Goal: Information Seeking & Learning: Learn about a topic

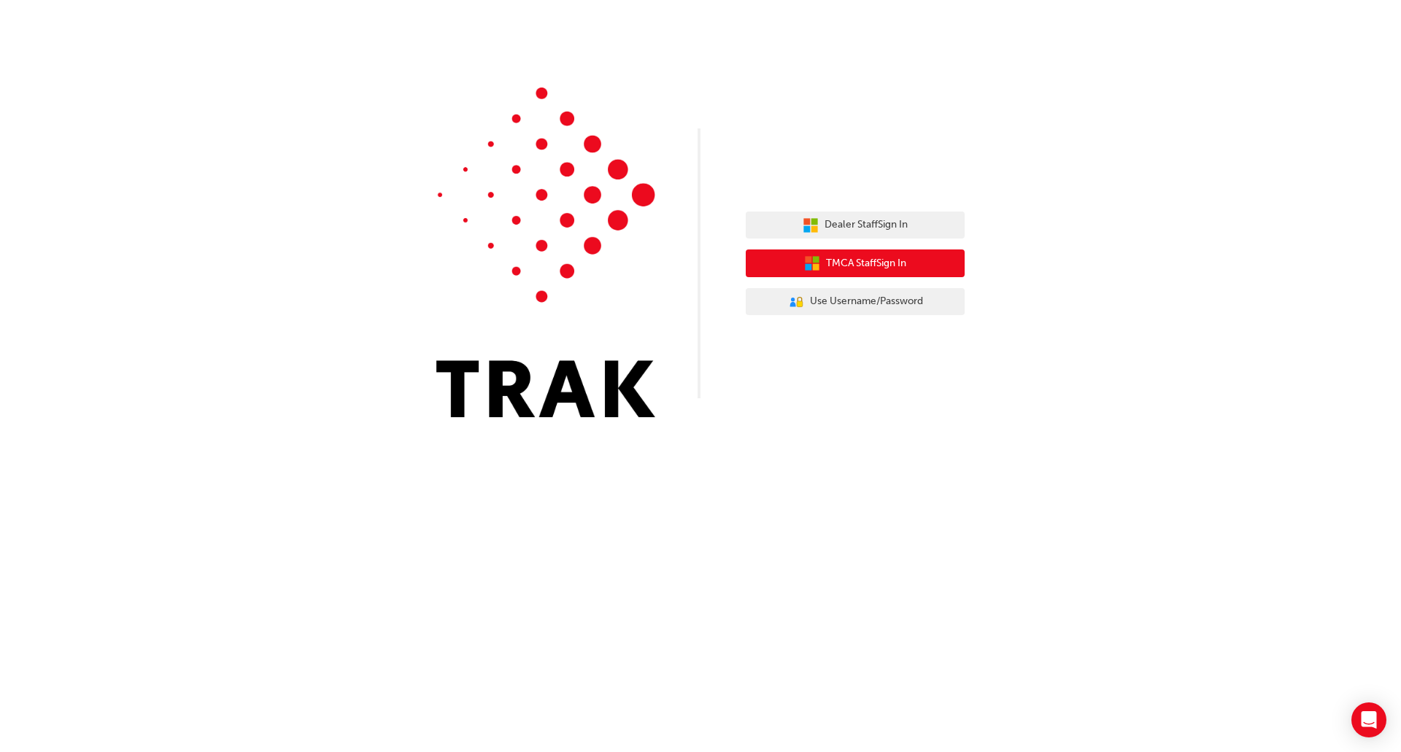
click at [868, 258] on span "TMCA Staff Sign In" at bounding box center [866, 263] width 80 height 17
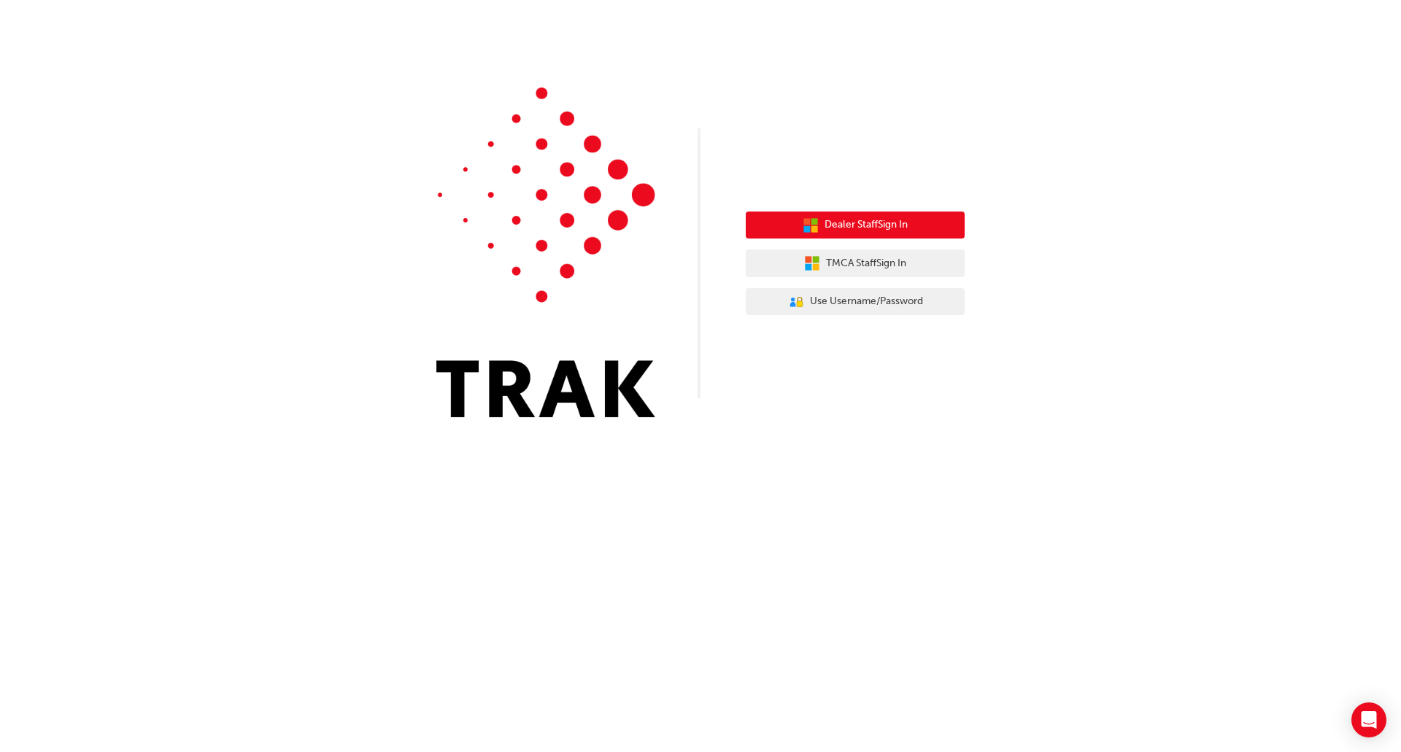
click at [865, 233] on button "Dealer Staff Sign In" at bounding box center [855, 226] width 219 height 28
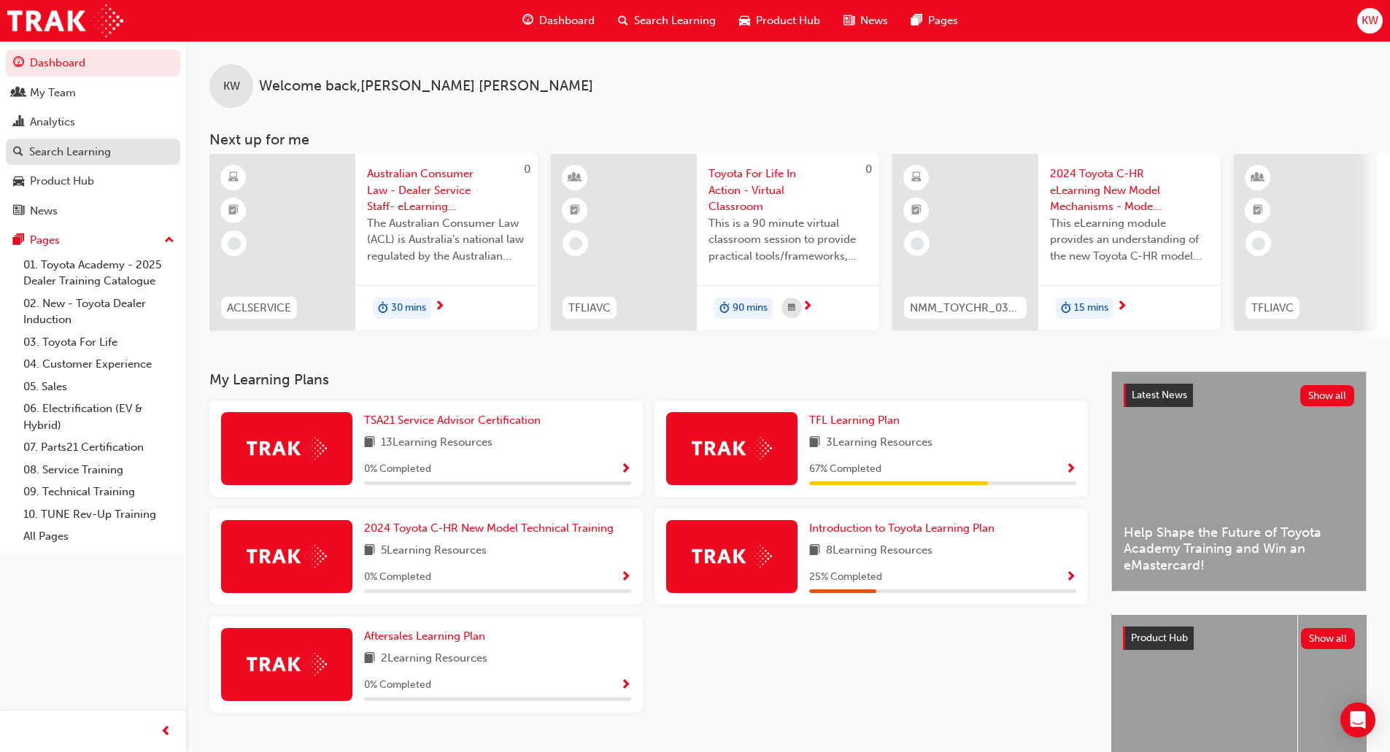
click at [95, 150] on div "Search Learning" at bounding box center [70, 152] width 82 height 17
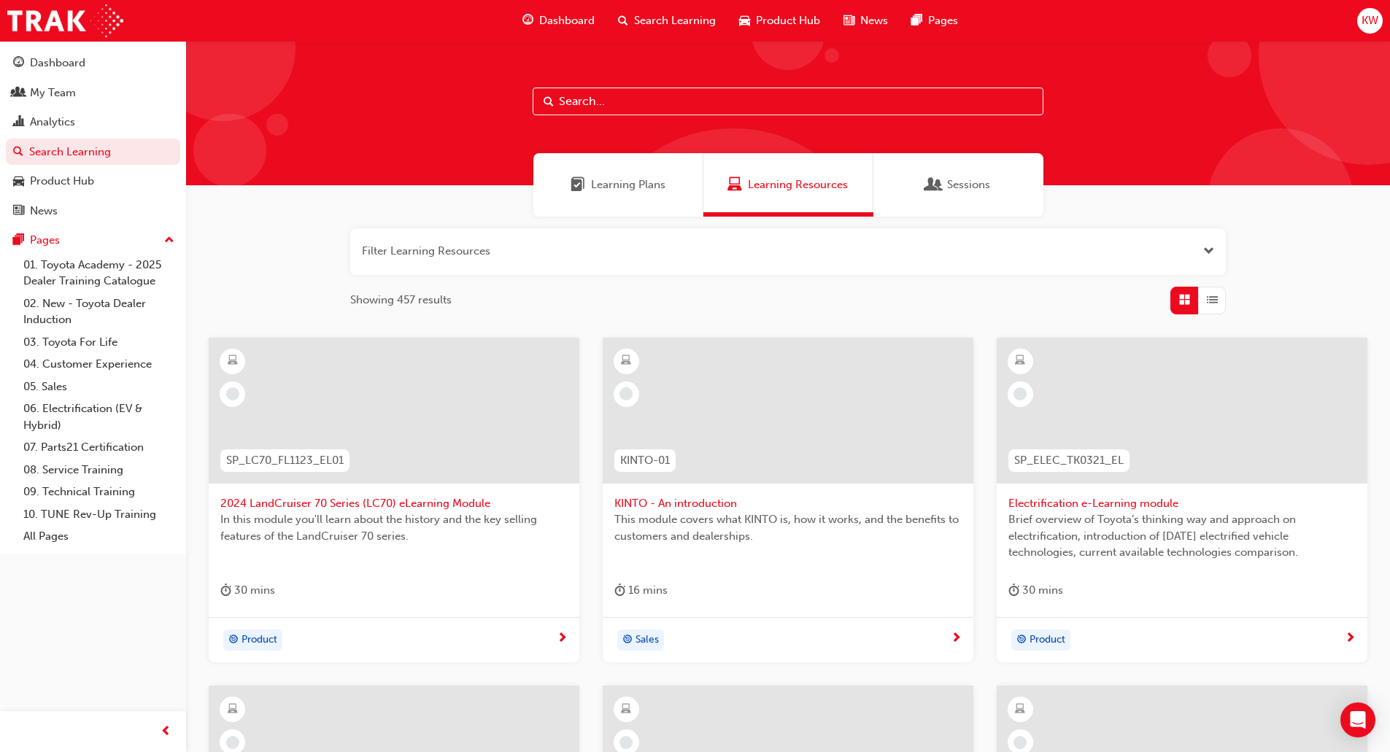
click at [540, 254] on button "button" at bounding box center [788, 251] width 876 height 47
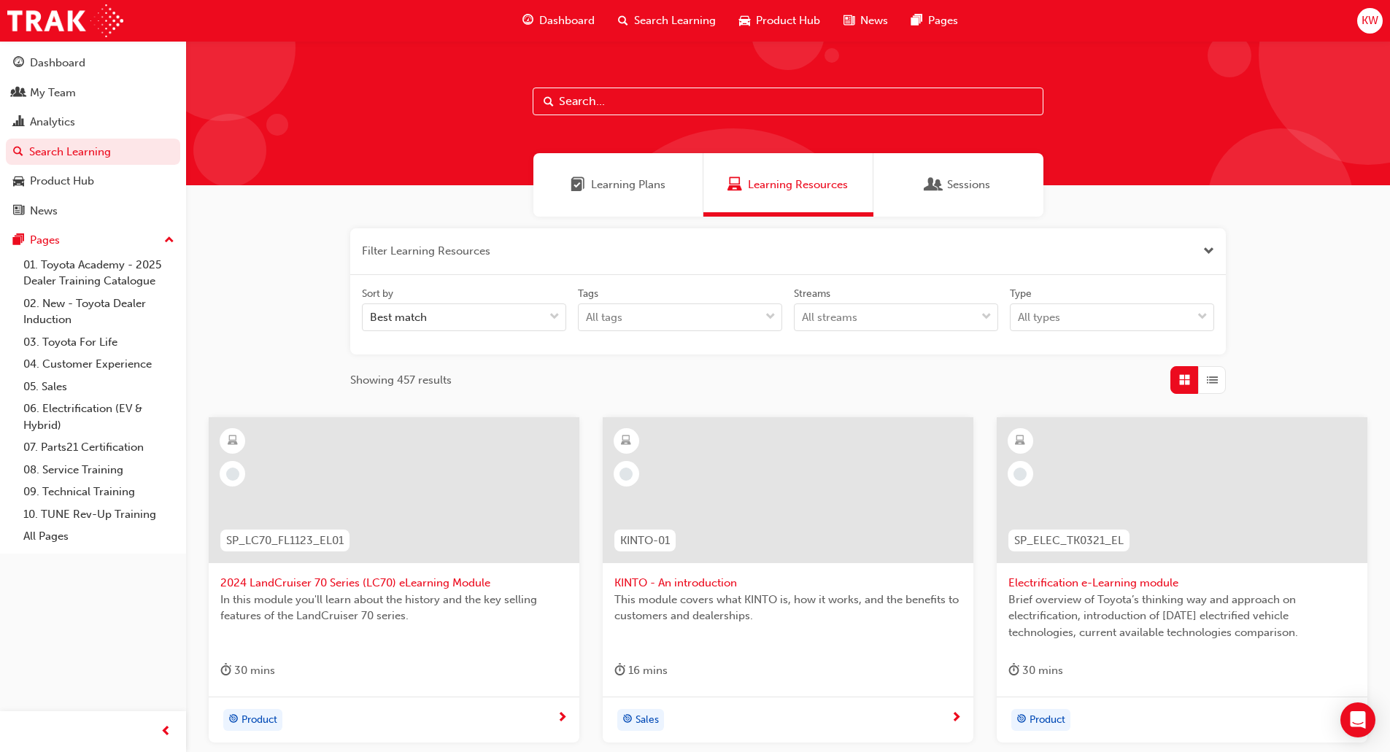
click at [297, 341] on div "Filter Learning Resources Sort by Best match Tags All tags Streams All streams …" at bounding box center [788, 710] width 1204 height 986
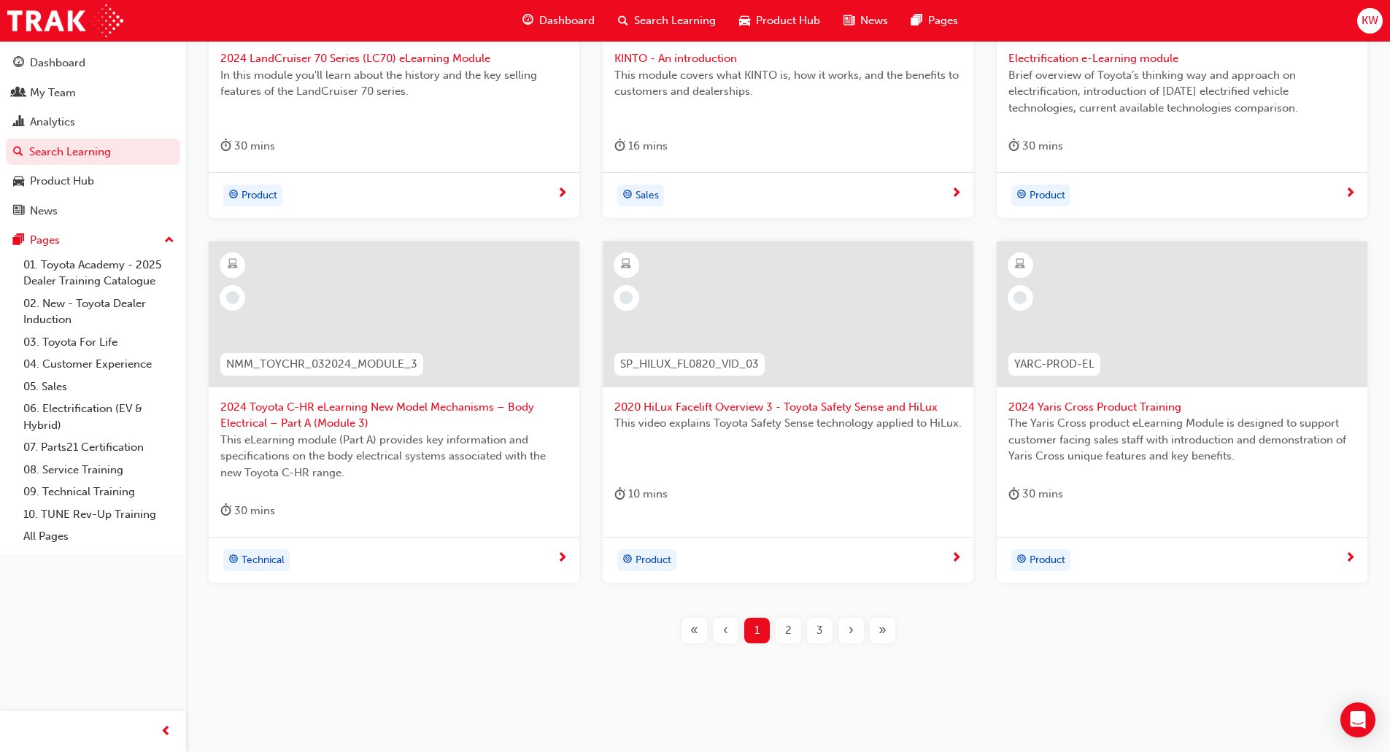
scroll to position [534, 0]
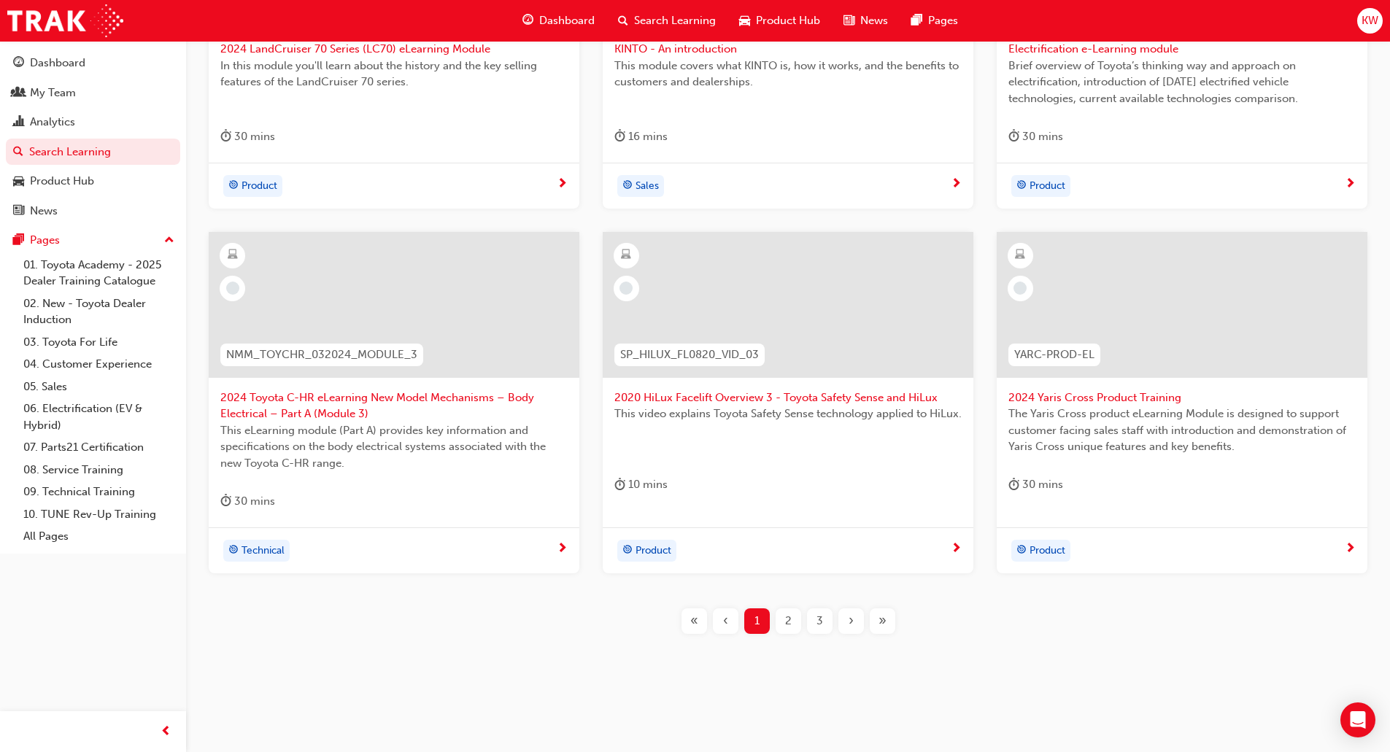
click at [785, 619] on span "2" at bounding box center [788, 621] width 7 height 17
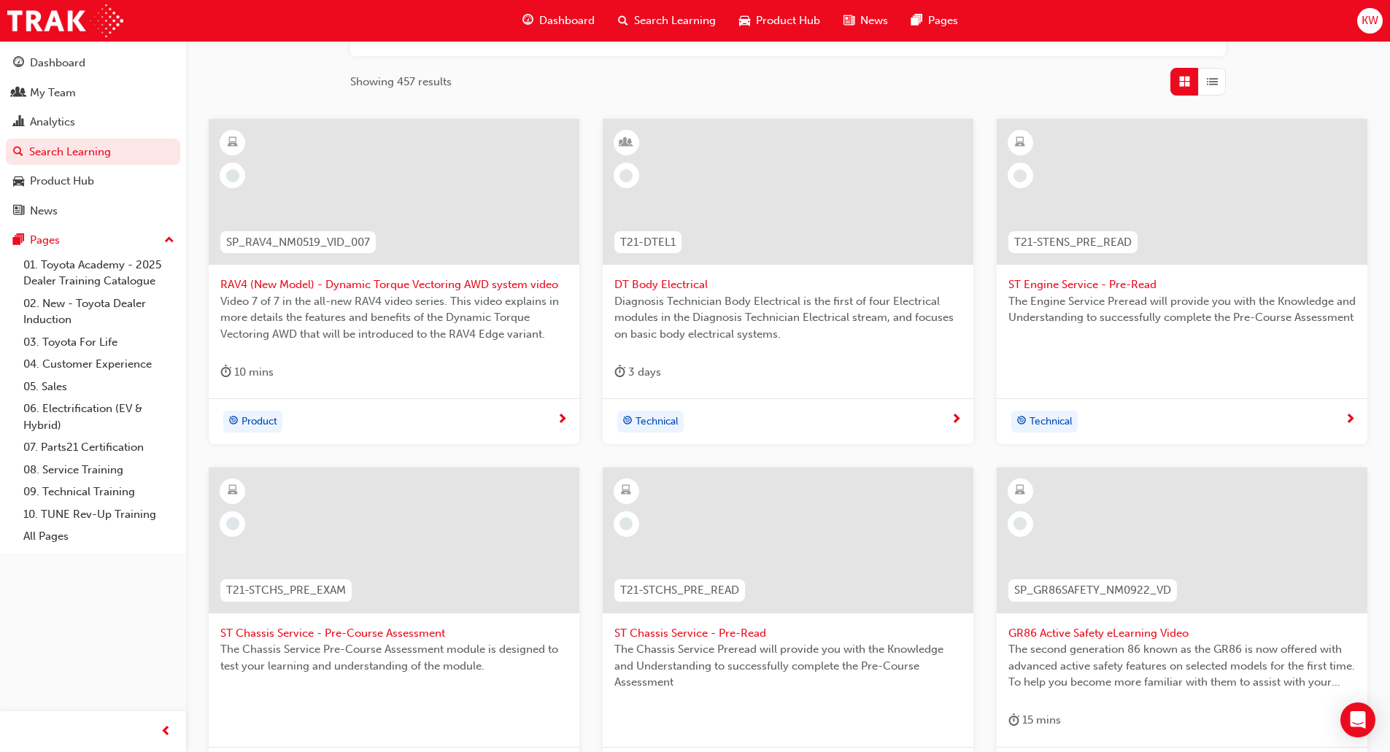
scroll to position [517, 0]
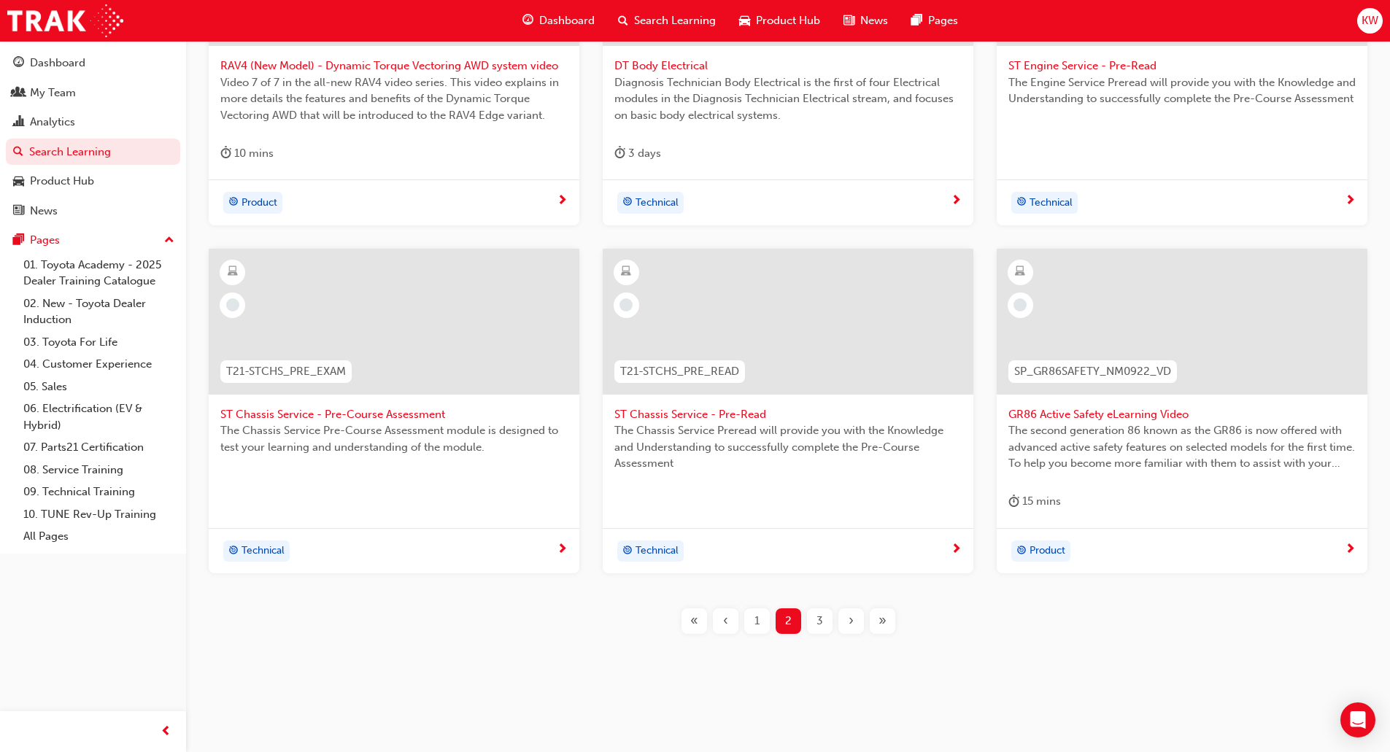
click at [824, 618] on div "3" at bounding box center [820, 622] width 26 height 26
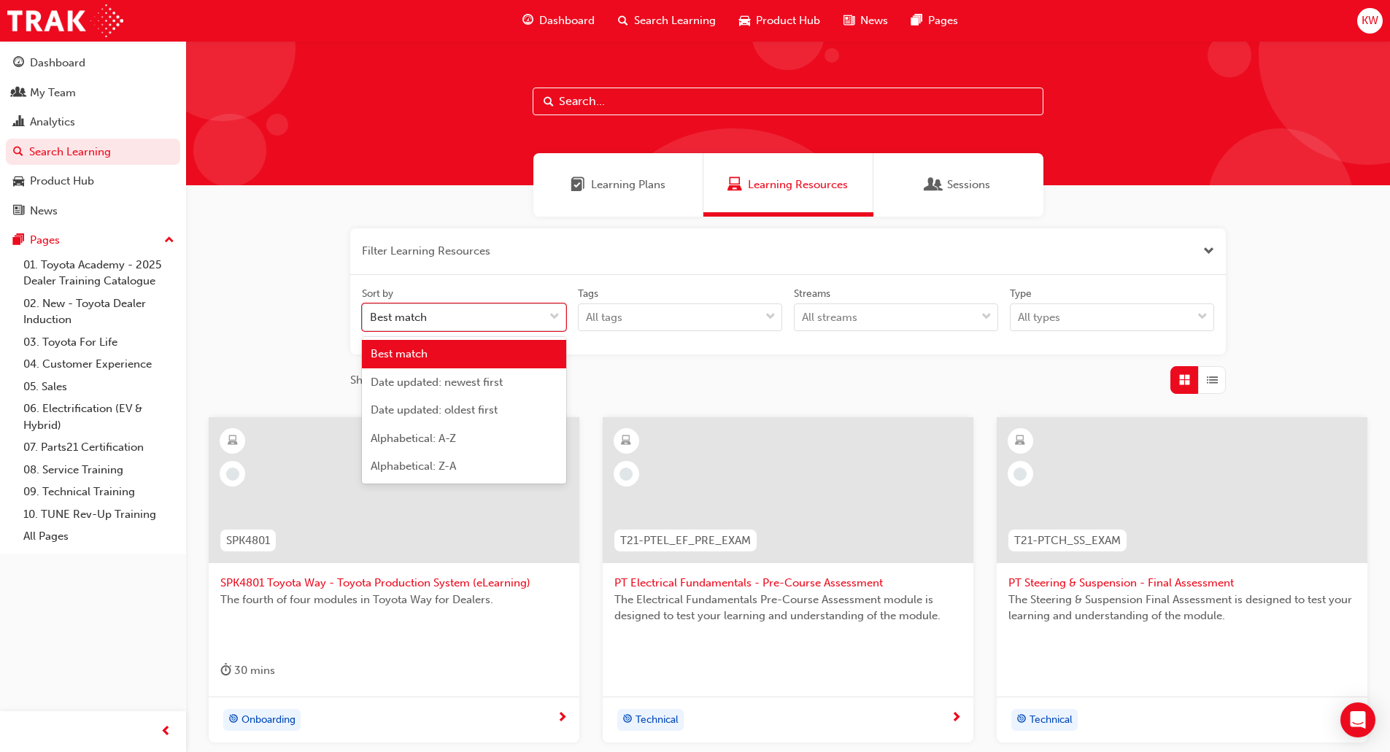
click at [484, 318] on div "Best match" at bounding box center [453, 318] width 181 height 26
click at [371, 318] on input "Sort by option Best match focused, 1 of 5. 5 results available. Use Up and Down…" at bounding box center [370, 317] width 1 height 12
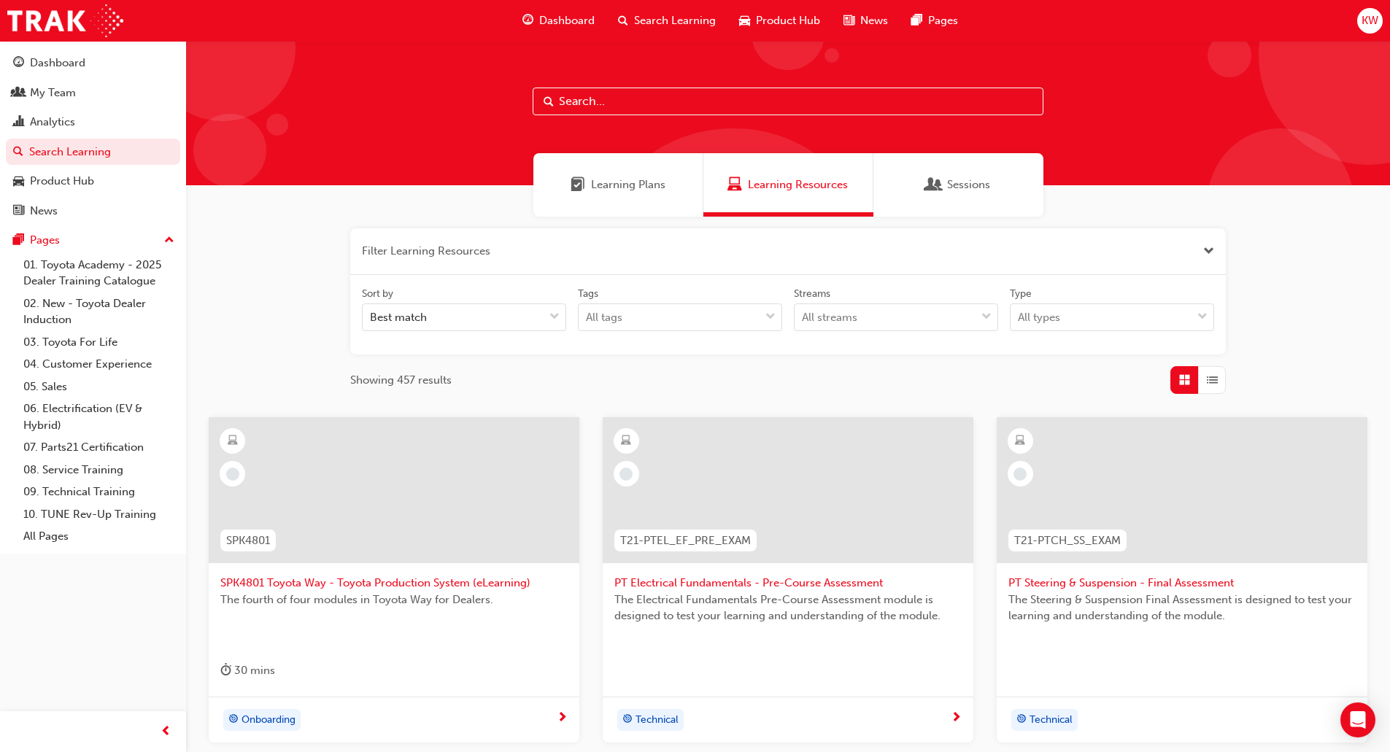
click at [676, 364] on div "Filter Learning Resources Sort by Best match Tags All tags Streams All streams …" at bounding box center [788, 311] width 876 height 166
click at [648, 106] on input "text" at bounding box center [788, 102] width 511 height 28
type input "[PERSON_NAME]"
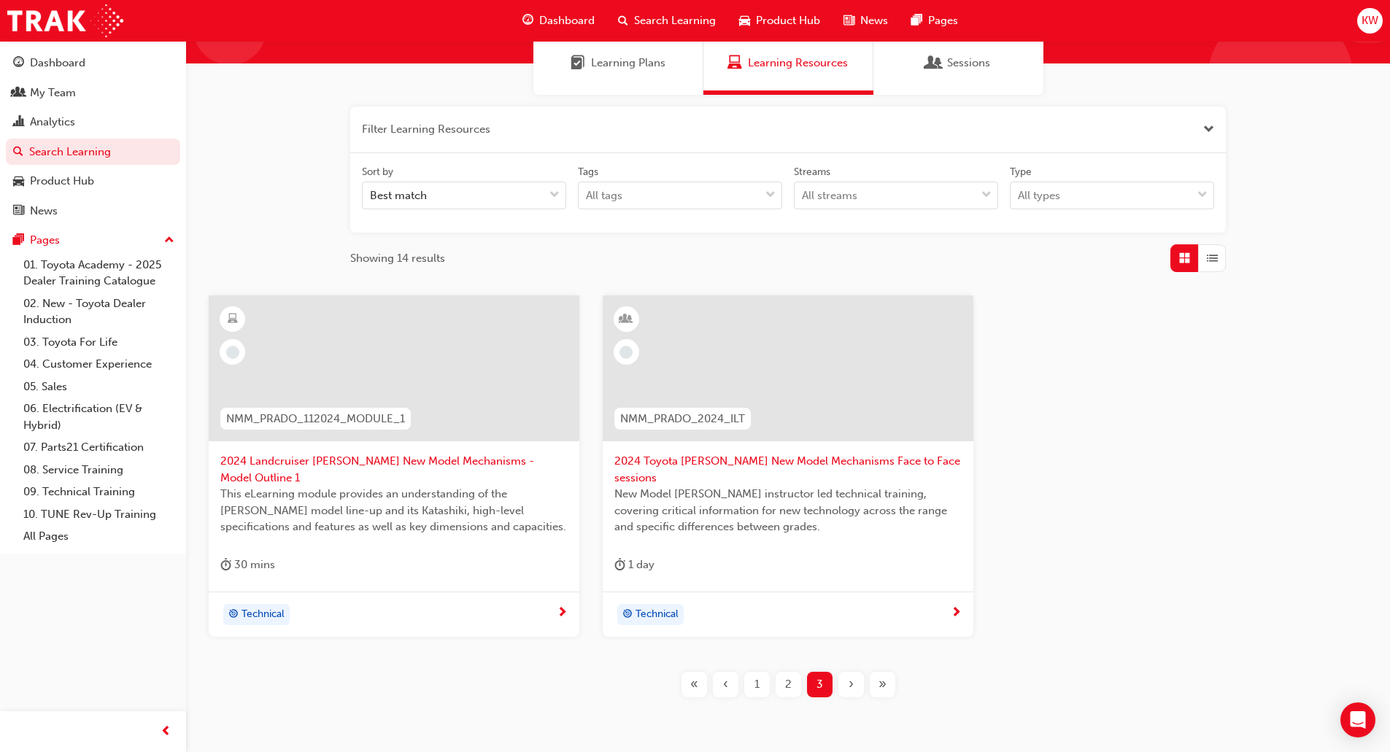
scroll to position [146, 0]
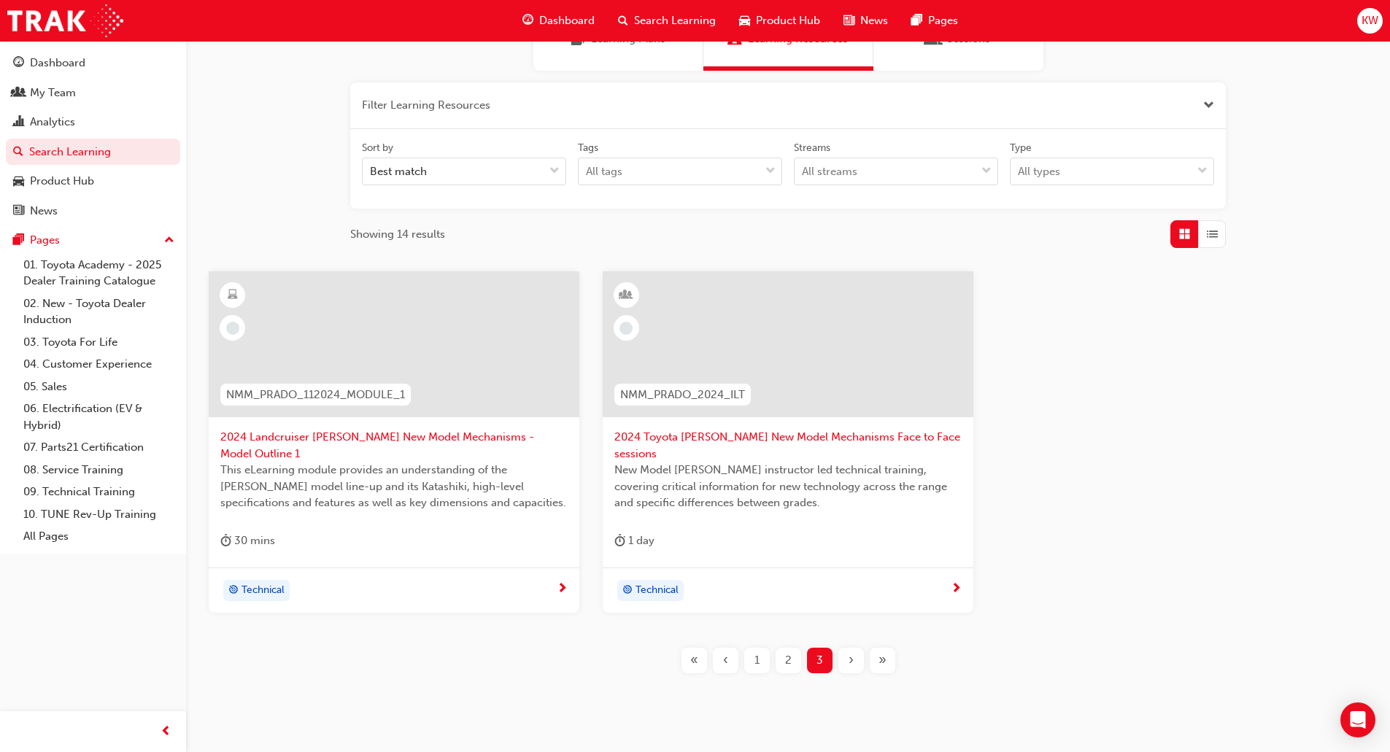
click at [763, 648] on div "1" at bounding box center [757, 661] width 26 height 26
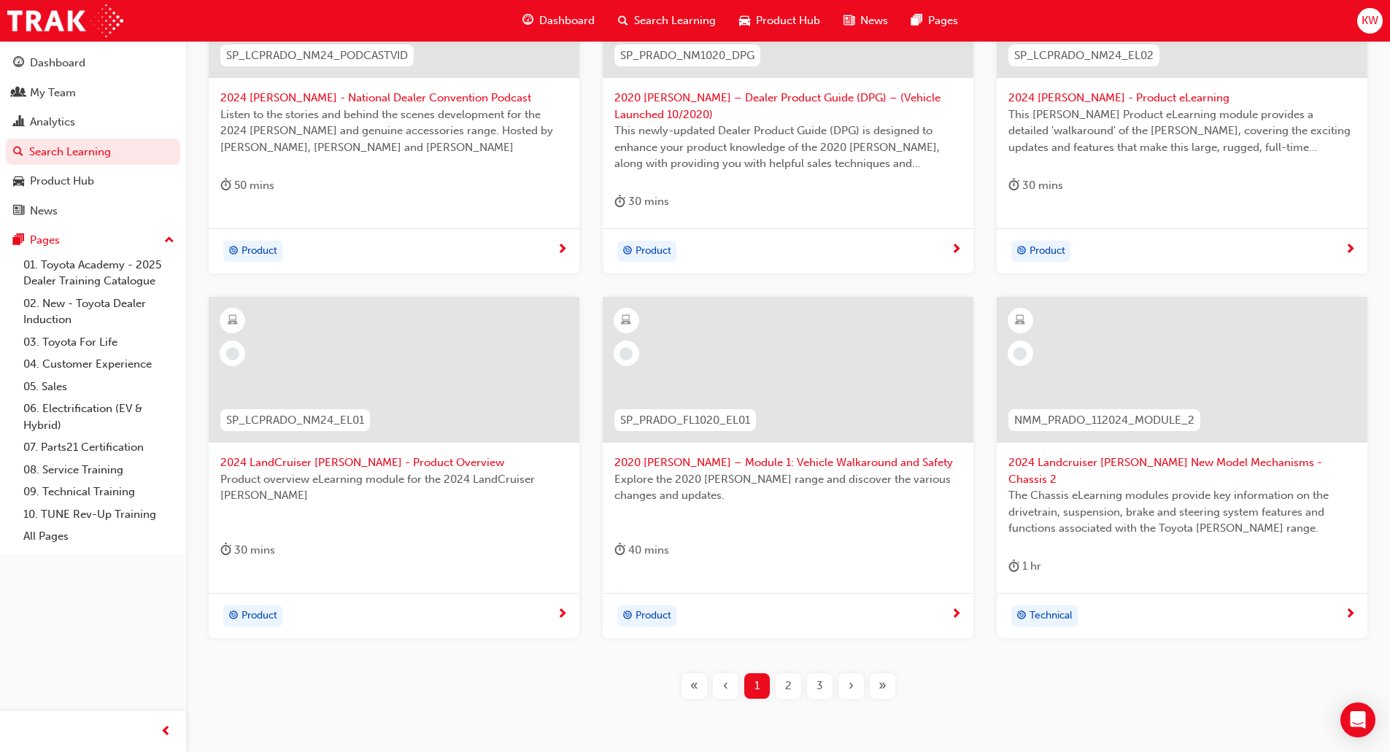
scroll to position [511, 0]
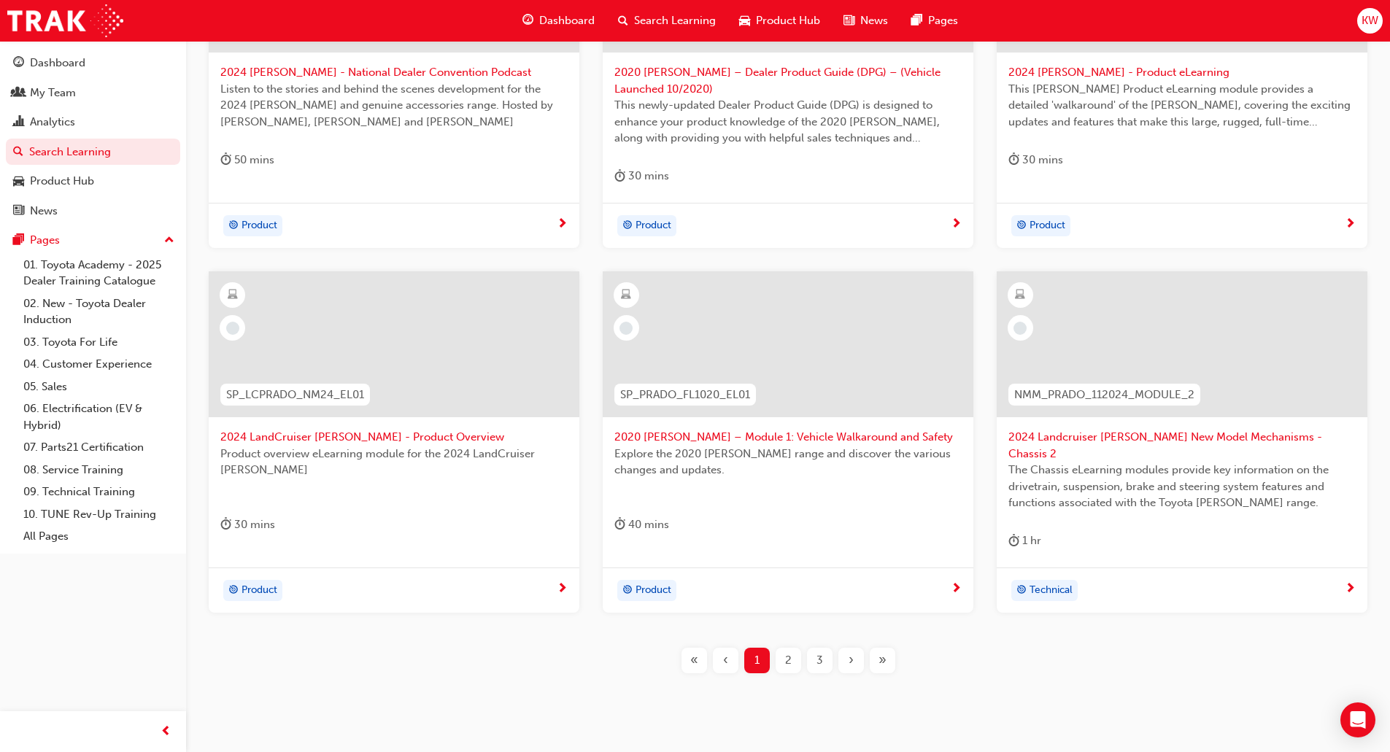
drag, startPoint x: 368, startPoint y: 336, endPoint x: 352, endPoint y: 327, distance: 18.6
click at [352, 327] on div at bounding box center [394, 344] width 371 height 146
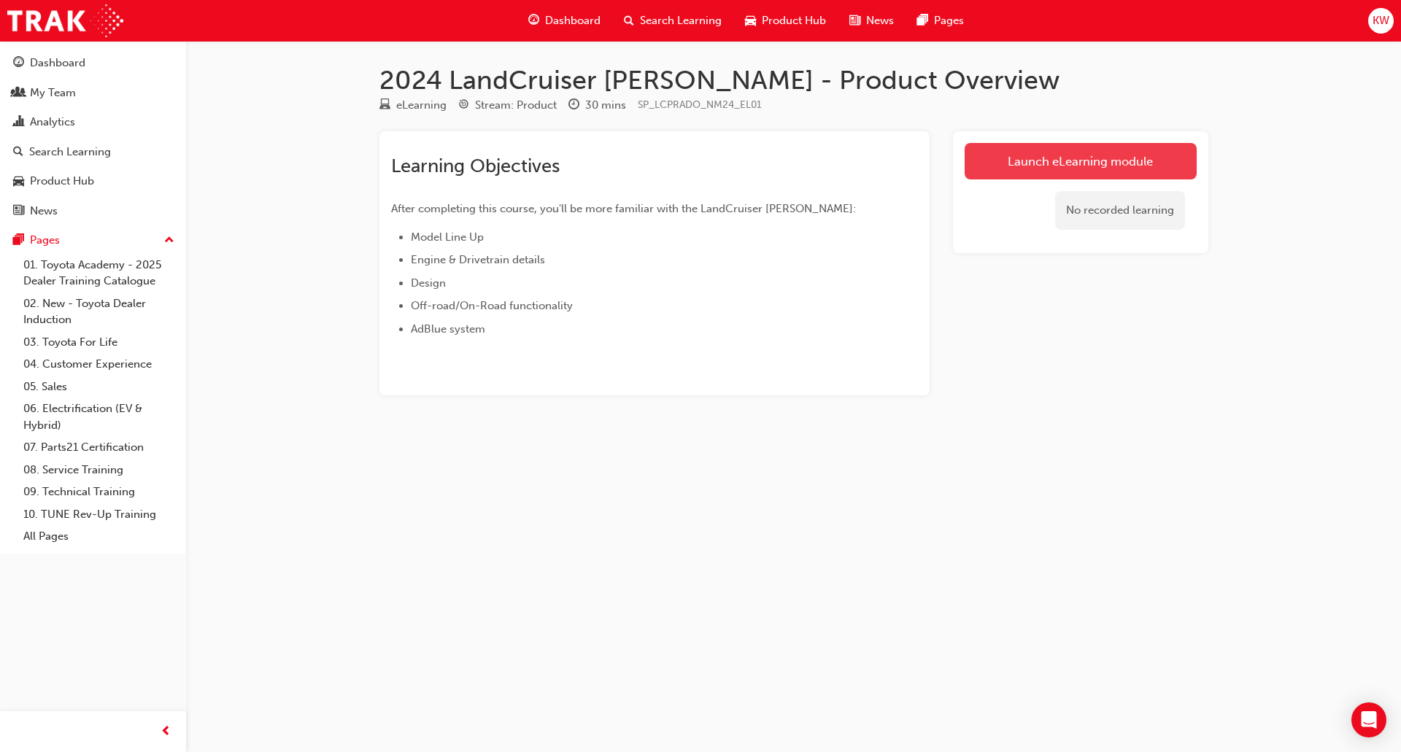
click at [1083, 163] on link "Launch eLearning module" at bounding box center [1081, 161] width 232 height 36
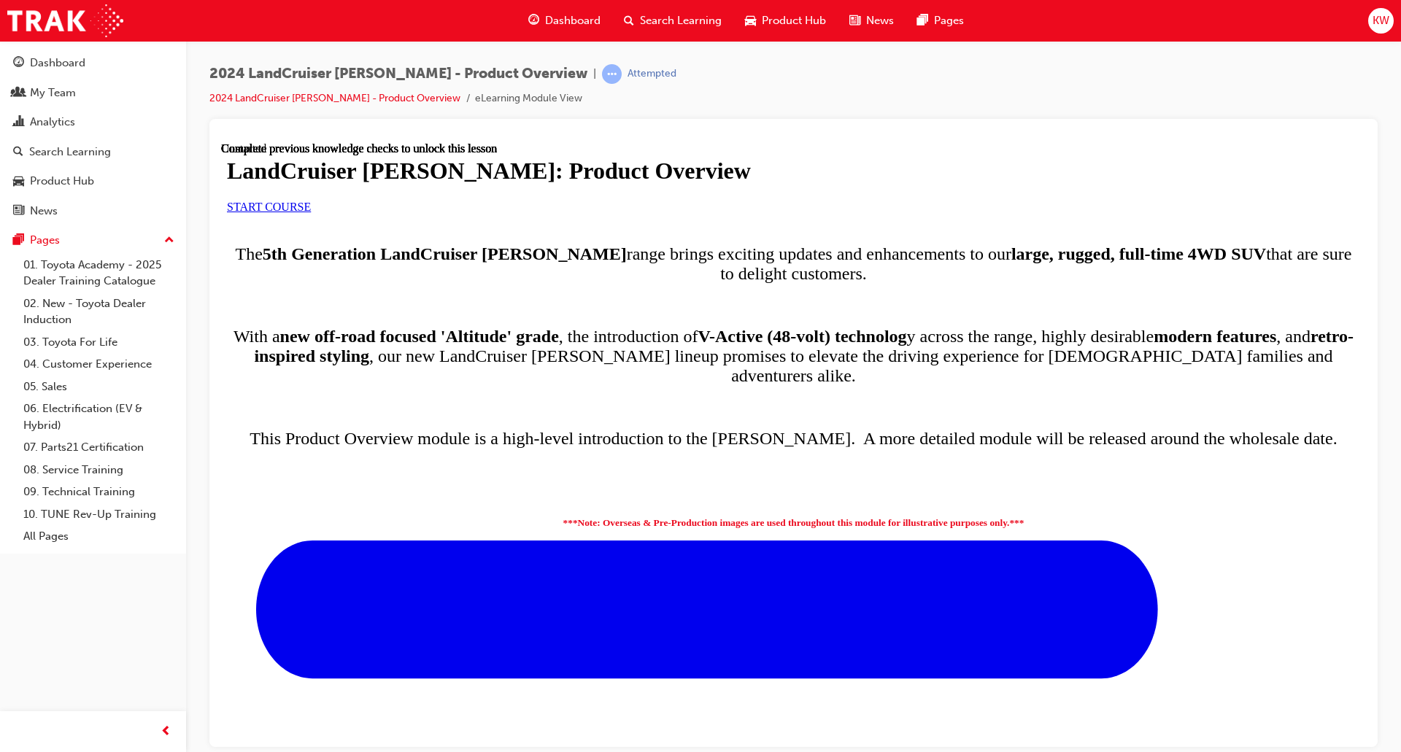
scroll to position [673, 0]
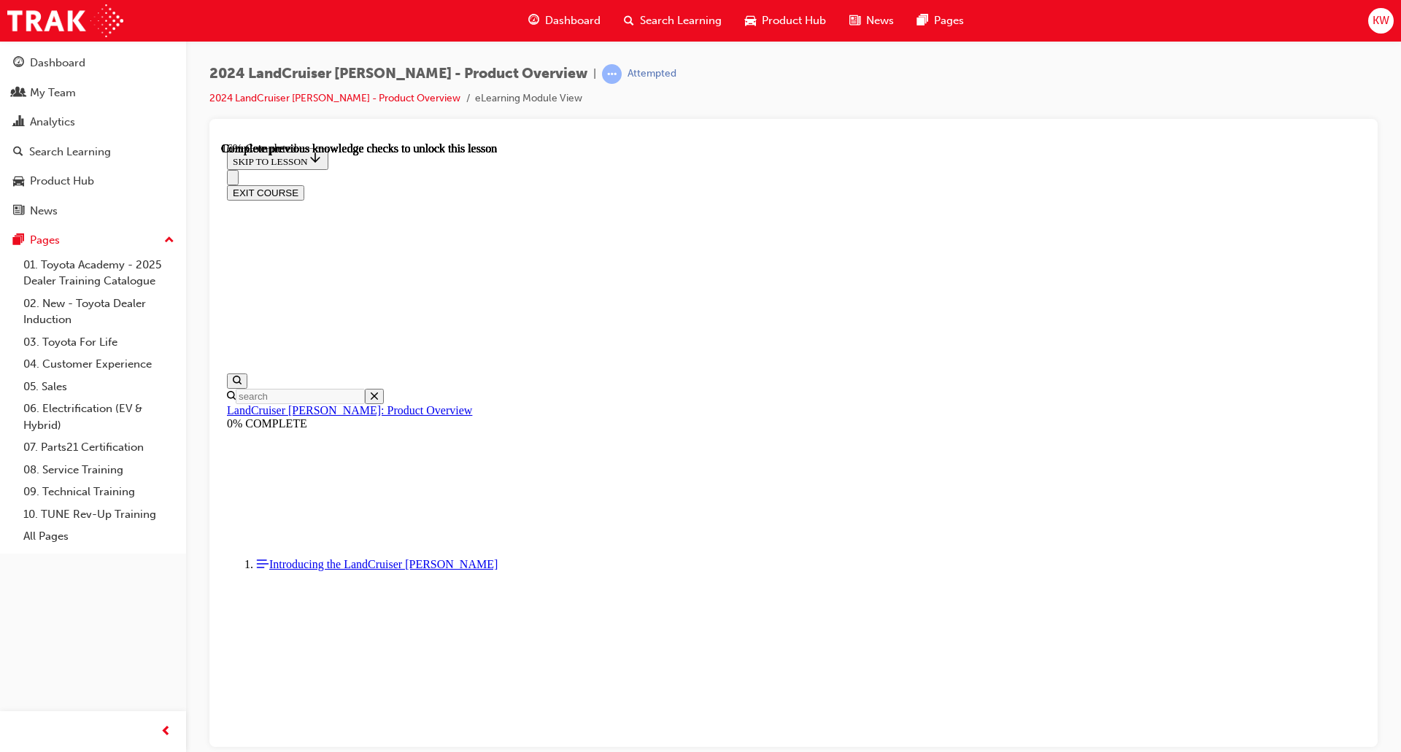
scroll to position [794, 0]
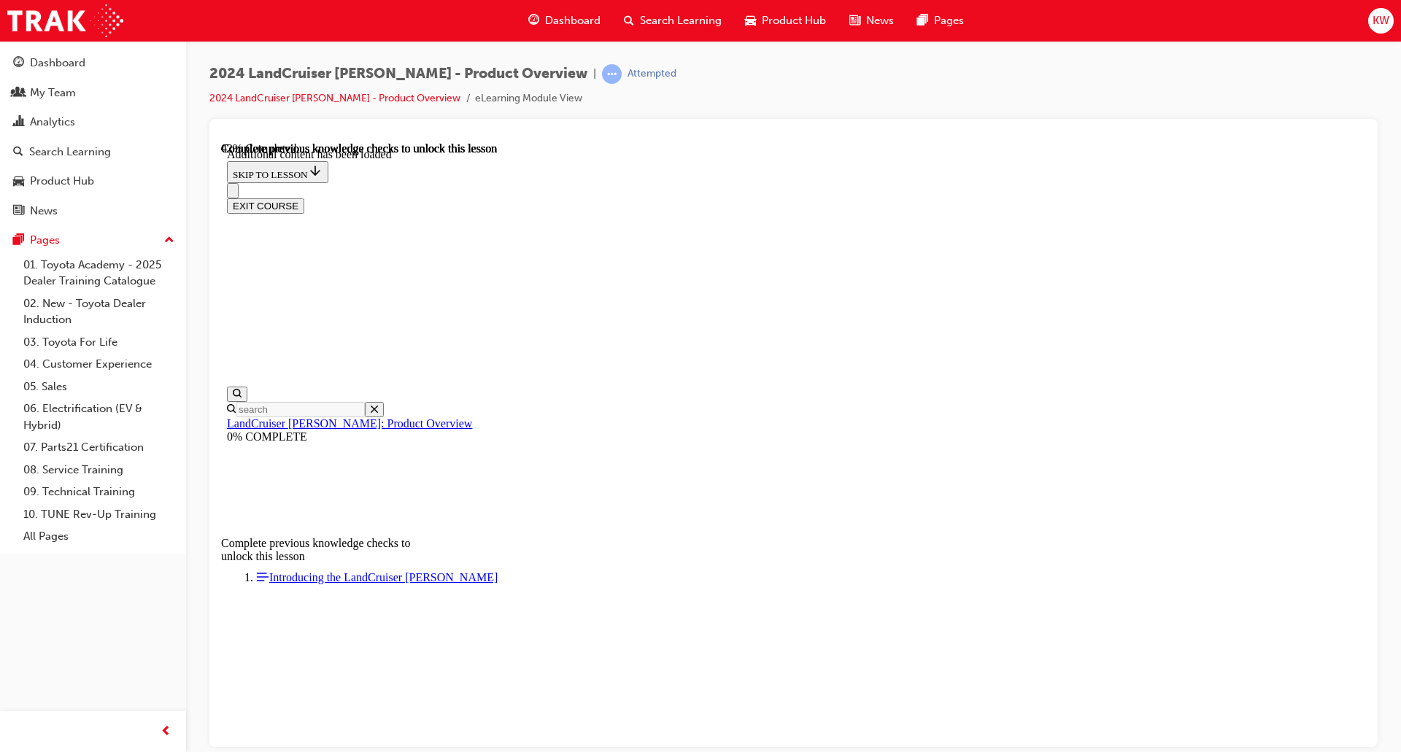
scroll to position [1784, 0]
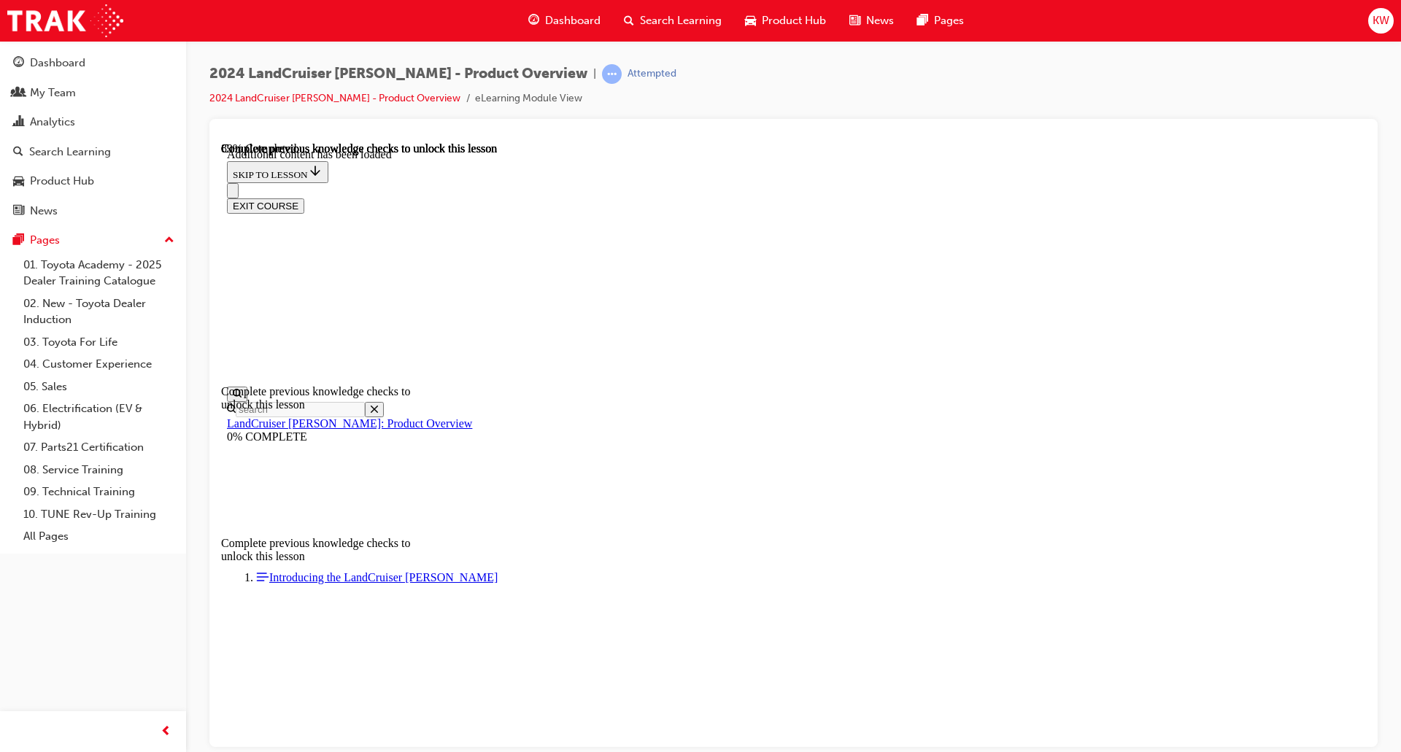
scroll to position [2995, 0]
drag, startPoint x: 681, startPoint y: 504, endPoint x: 714, endPoint y: 520, distance: 36.5
radio input "true"
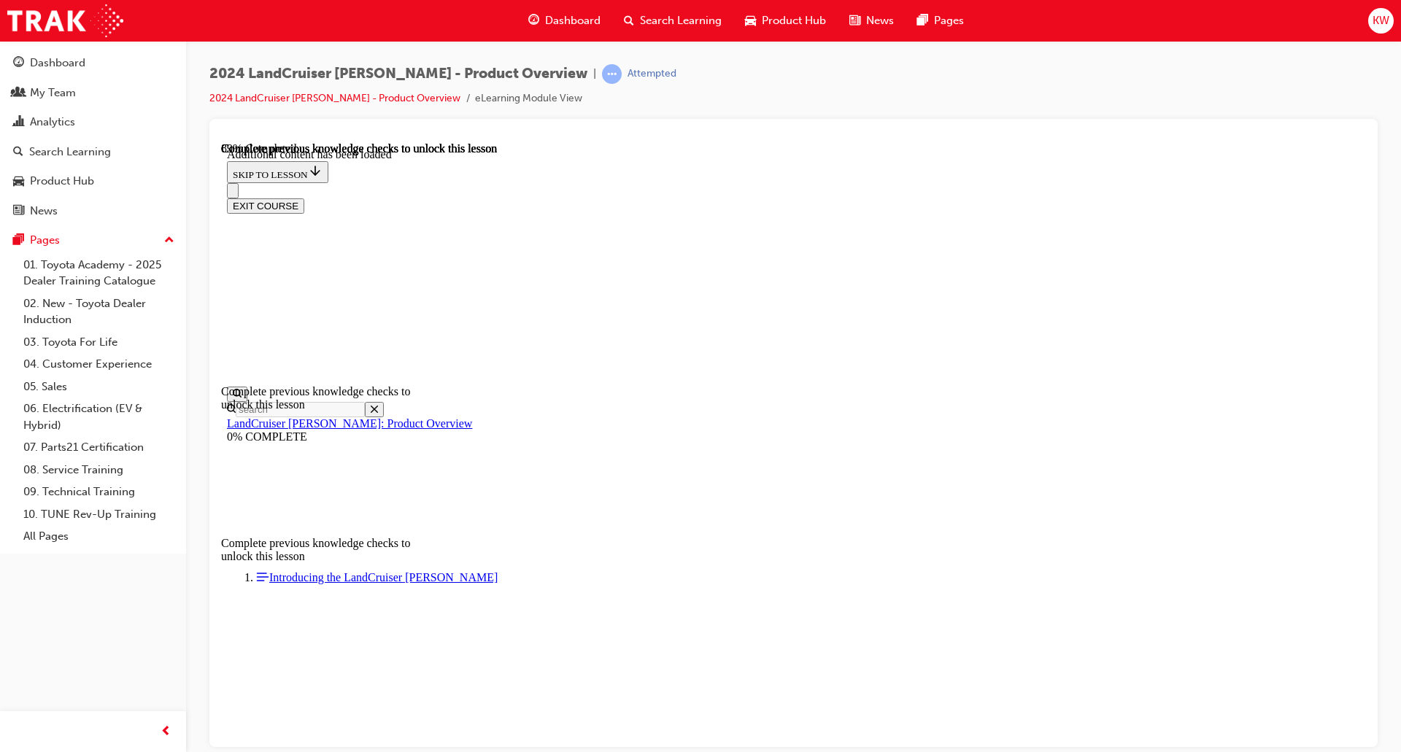
drag, startPoint x: 875, startPoint y: 571, endPoint x: 871, endPoint y: 564, distance: 7.5
drag, startPoint x: 885, startPoint y: 609, endPoint x: 864, endPoint y: 612, distance: 21.4
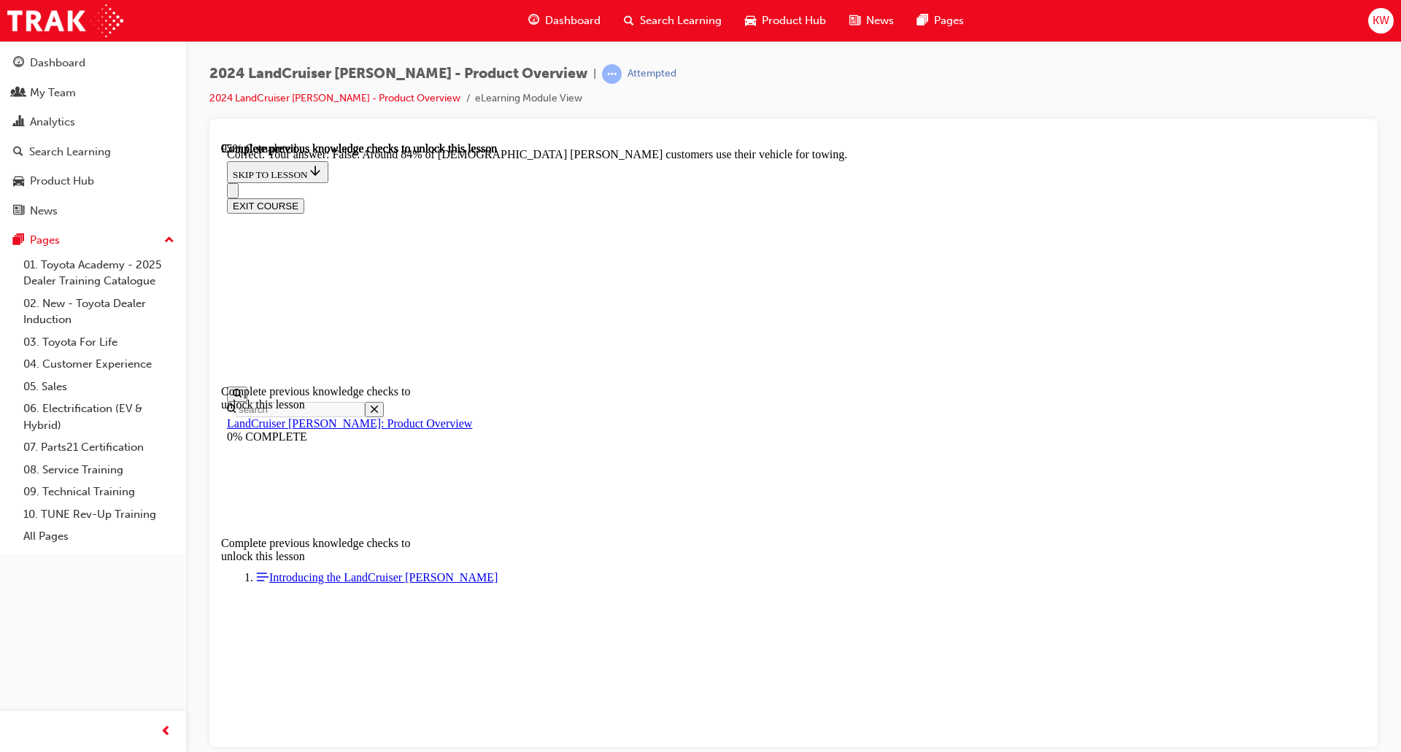
scroll to position [3202, 0]
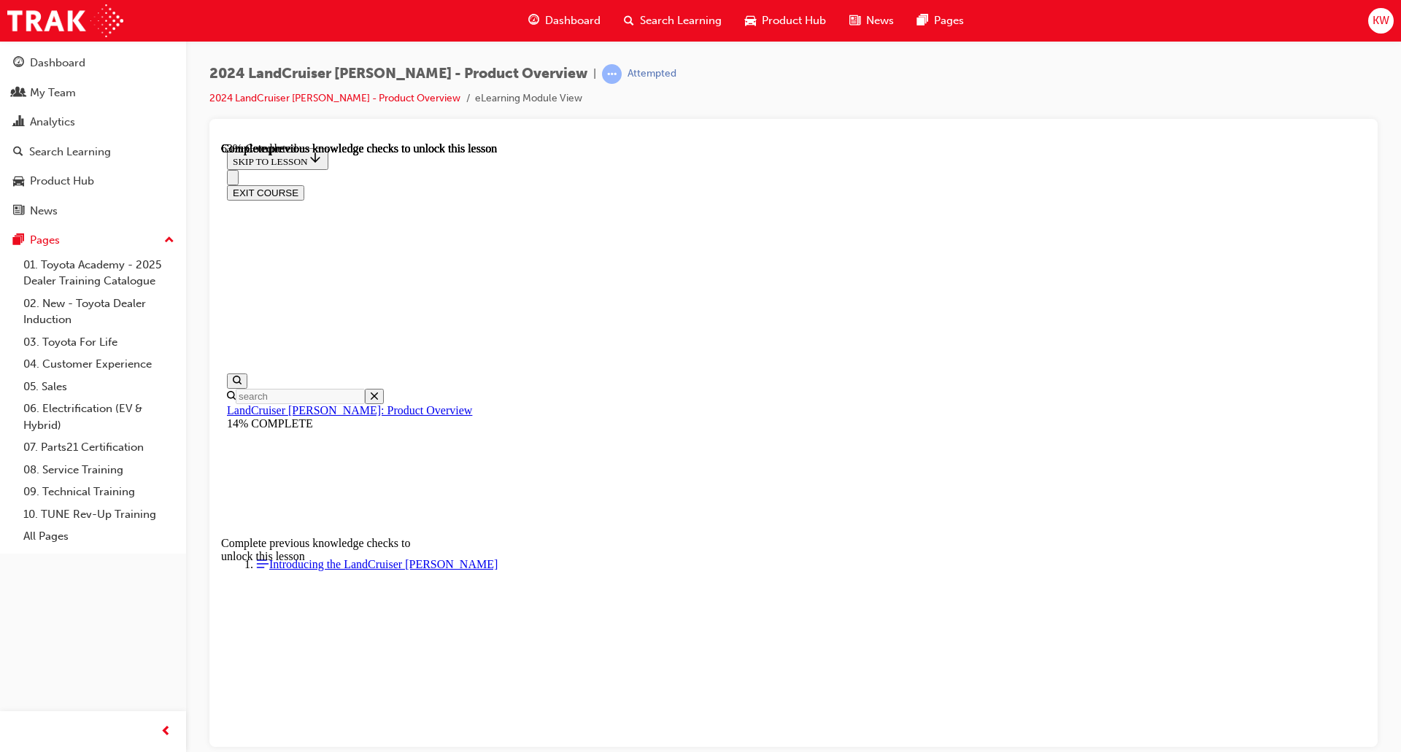
scroll to position [2020, 0]
